Goal: Information Seeking & Learning: Learn about a topic

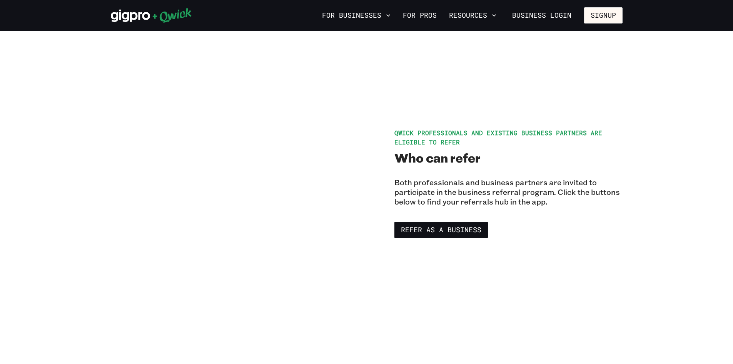
scroll to position [500, 0]
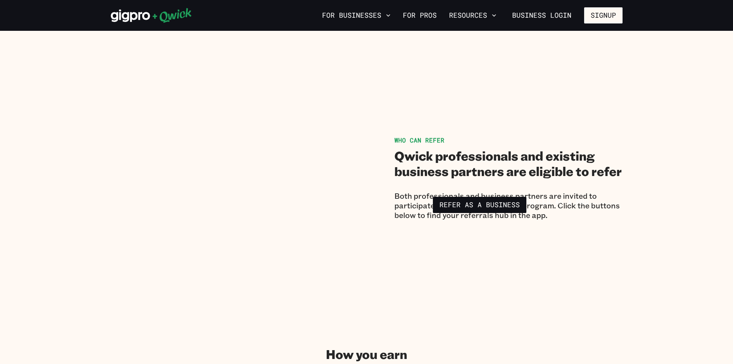
scroll to position [500, 0]
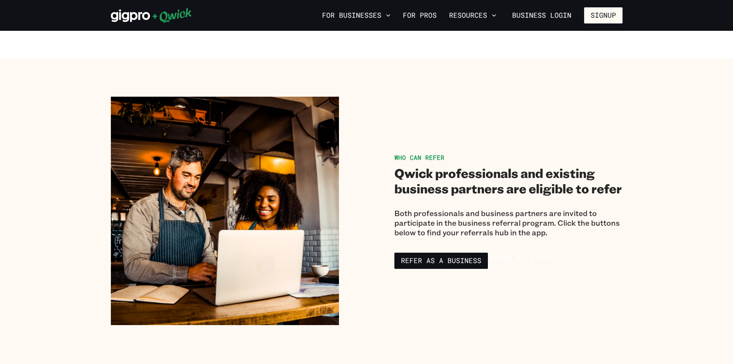
click at [511, 263] on div "Refer as a Pro" at bounding box center [526, 260] width 70 height 16
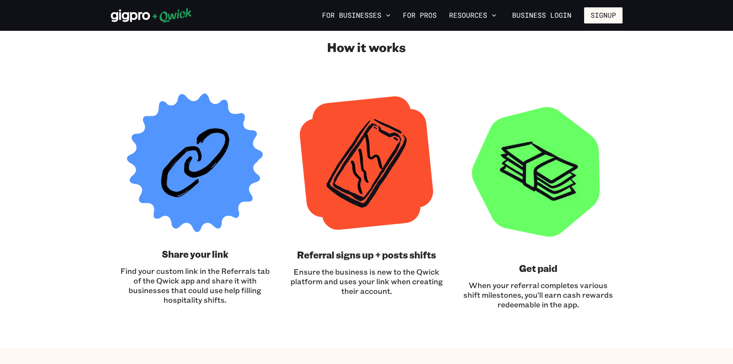
scroll to position [231, 0]
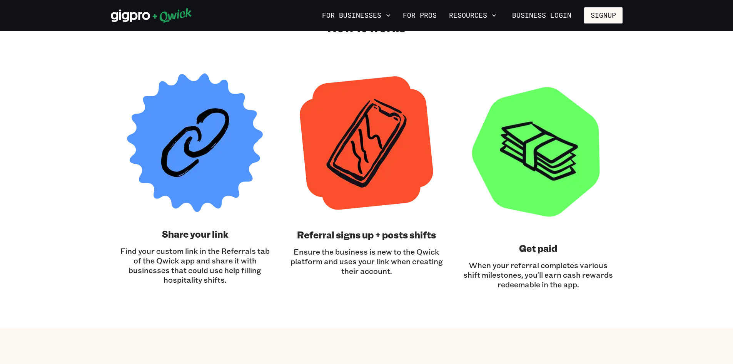
click at [52, 230] on section "How it works Share your link Find your custom link in the Referrals tab of the …" at bounding box center [366, 154] width 733 height 347
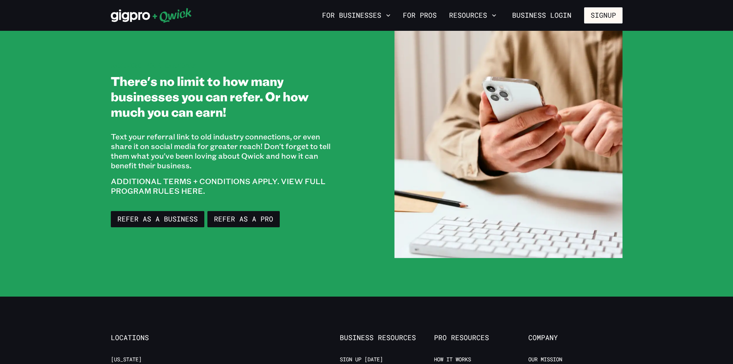
scroll to position [1116, 0]
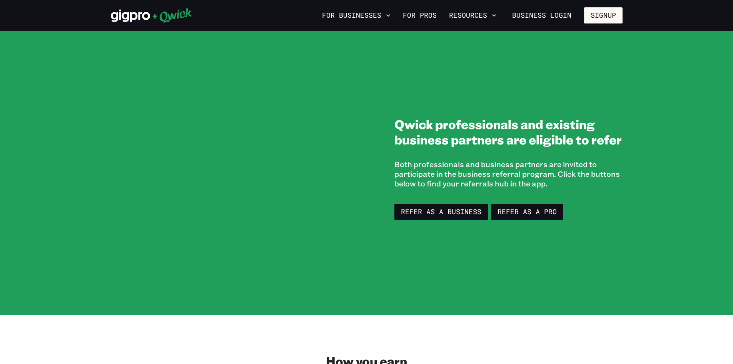
scroll to position [462, 0]
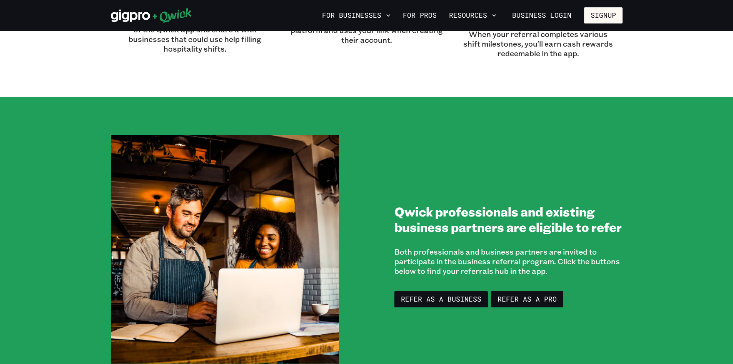
drag, startPoint x: 425, startPoint y: 184, endPoint x: 415, endPoint y: 182, distance: 10.6
click at [425, 184] on div "Who can refer Qwick professionals and existing business partners are eligible t…" at bounding box center [367, 249] width 512 height 228
drag, startPoint x: 397, startPoint y: 180, endPoint x: 477, endPoint y: 185, distance: 79.8
click at [488, 182] on div "Who can refer Qwick professionals and existing business partners are eligible t…" at bounding box center [367, 249] width 512 height 228
click at [455, 187] on div "Who can refer Qwick professionals and existing business partners are eligible t…" at bounding box center [367, 249] width 512 height 228
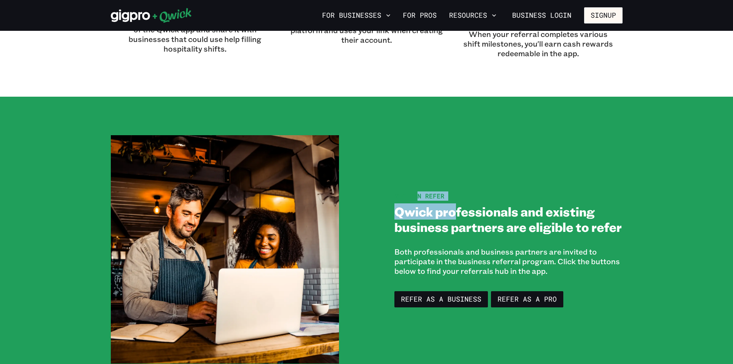
drag, startPoint x: 412, startPoint y: 196, endPoint x: 456, endPoint y: 196, distance: 44.3
click at [456, 196] on div "Who can refer Qwick professionals and existing business partners are eligible t…" at bounding box center [509, 249] width 228 height 116
click at [436, 195] on span "Who can refer" at bounding box center [420, 196] width 50 height 8
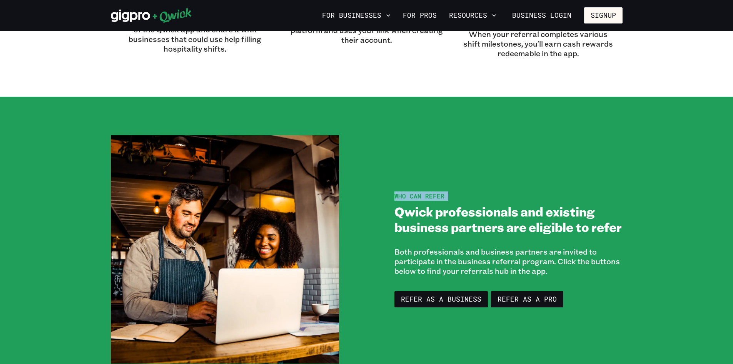
click at [436, 195] on span "Who can refer" at bounding box center [420, 196] width 50 height 8
click at [453, 194] on div "Who can refer Qwick professionals and existing business partners are eligible t…" at bounding box center [509, 249] width 228 height 116
